Goal: Use online tool/utility: Utilize a website feature to perform a specific function

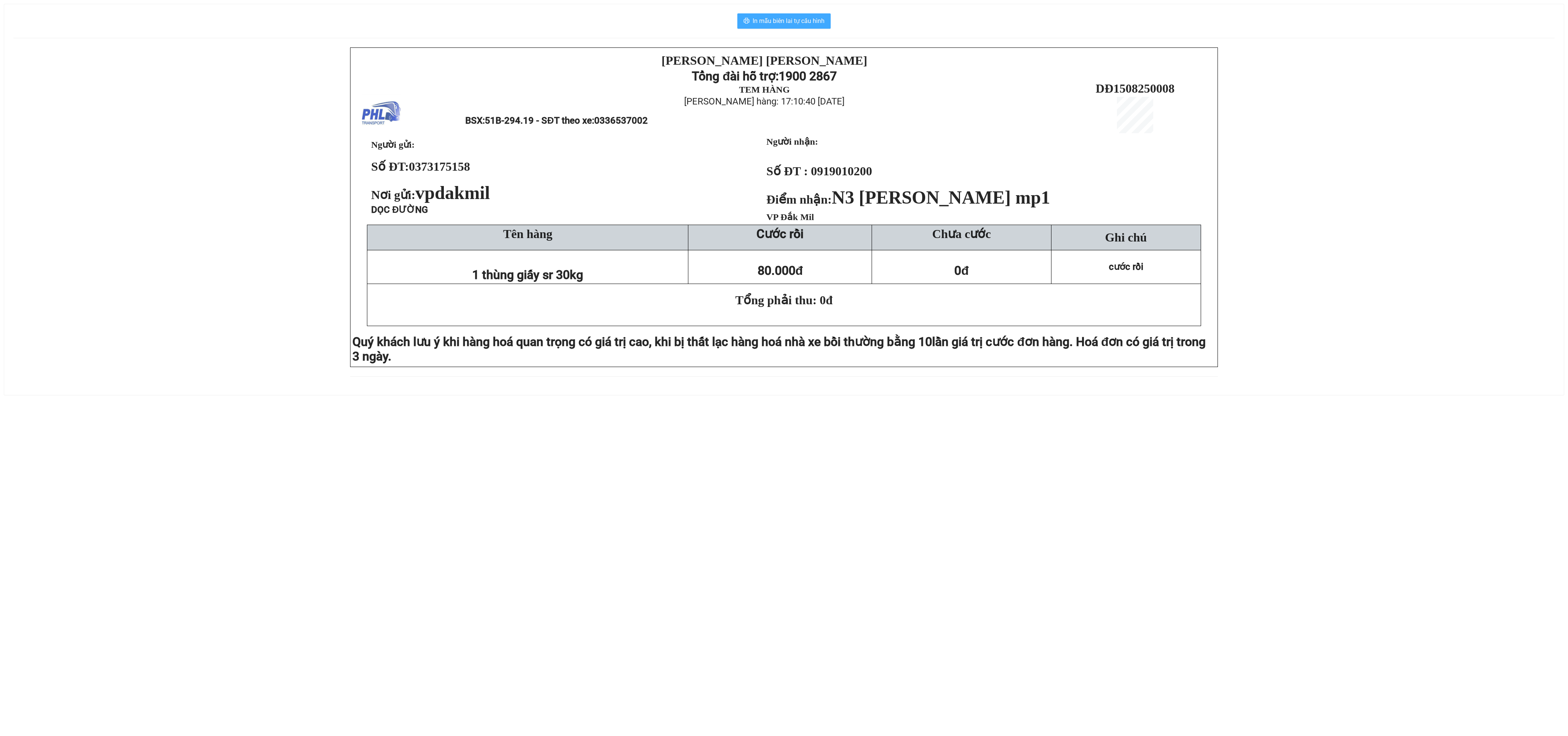
click at [771, 23] on span "In mẫu biên lai tự cấu hình" at bounding box center [788, 21] width 72 height 10
click at [754, 26] on span "In mẫu biên lai tự cấu hình" at bounding box center [788, 21] width 72 height 10
click at [770, 19] on span "In mẫu biên lai tự cấu hình" at bounding box center [788, 21] width 72 height 10
click at [775, 21] on span "In mẫu biên lai tự cấu hình" at bounding box center [788, 21] width 72 height 10
click at [769, 19] on span "In mẫu biên lai tự cấu hình" at bounding box center [788, 21] width 72 height 10
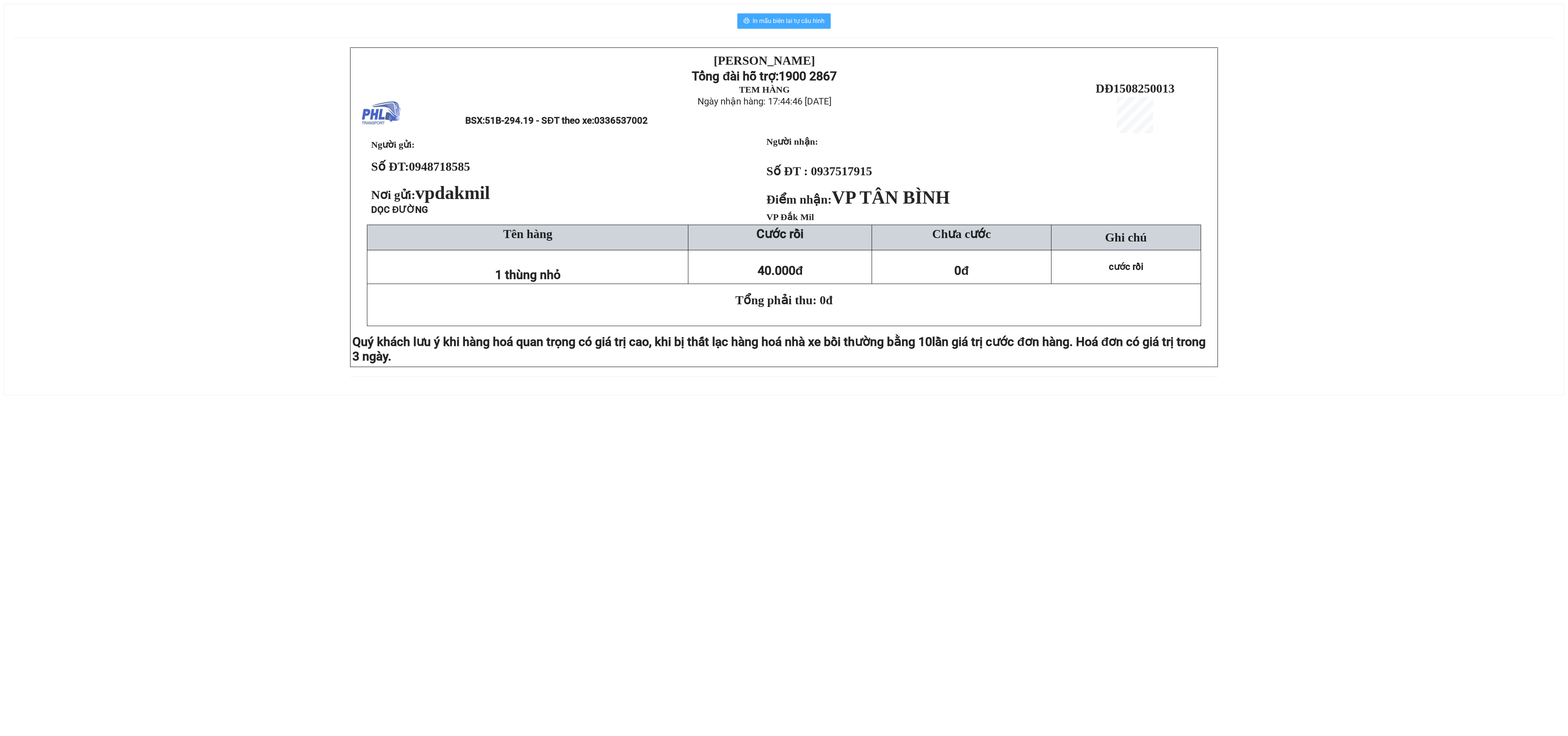
click at [763, 21] on span "In mẫu biên lai tự cấu hình" at bounding box center [788, 21] width 72 height 10
click at [770, 17] on span "In mẫu biên lai tự cấu hình" at bounding box center [788, 21] width 72 height 10
